Goal: Transaction & Acquisition: Purchase product/service

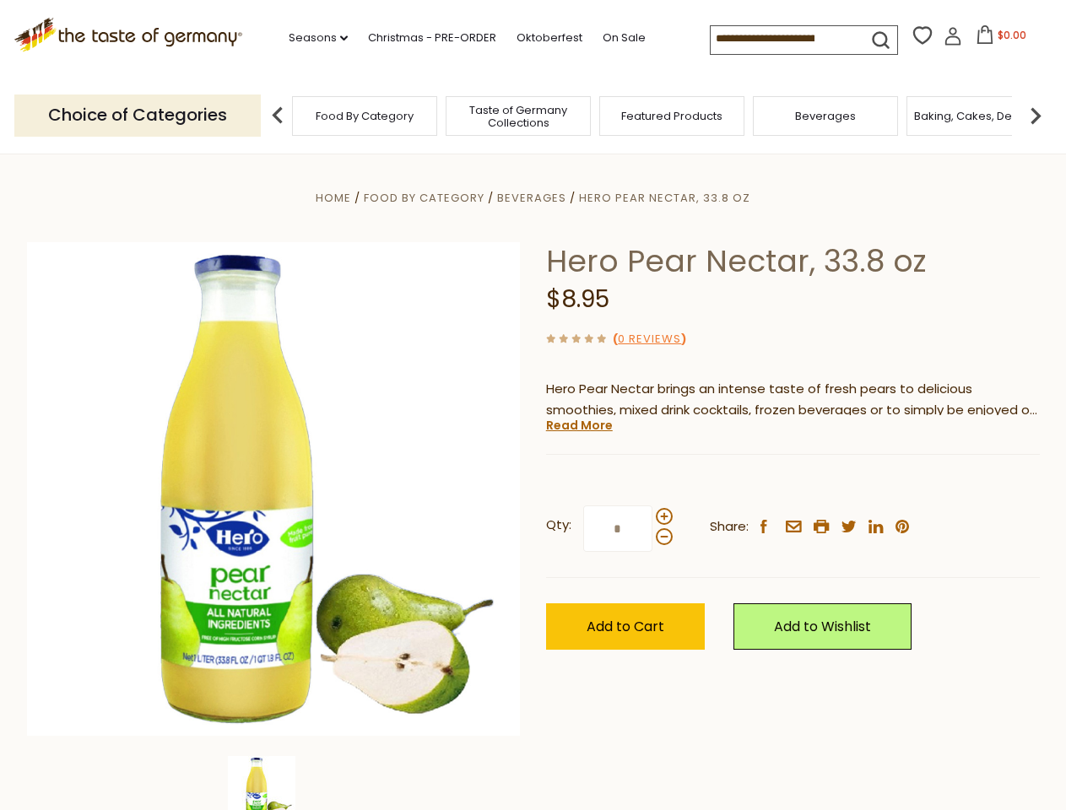
click at [533, 405] on div "Home Food By Category [GEOGRAPHIC_DATA] Hero Pear Nectar, 33.8 oz Hero Pear Nec…" at bounding box center [533, 512] width 1038 height 650
